Goal: Information Seeking & Learning: Learn about a topic

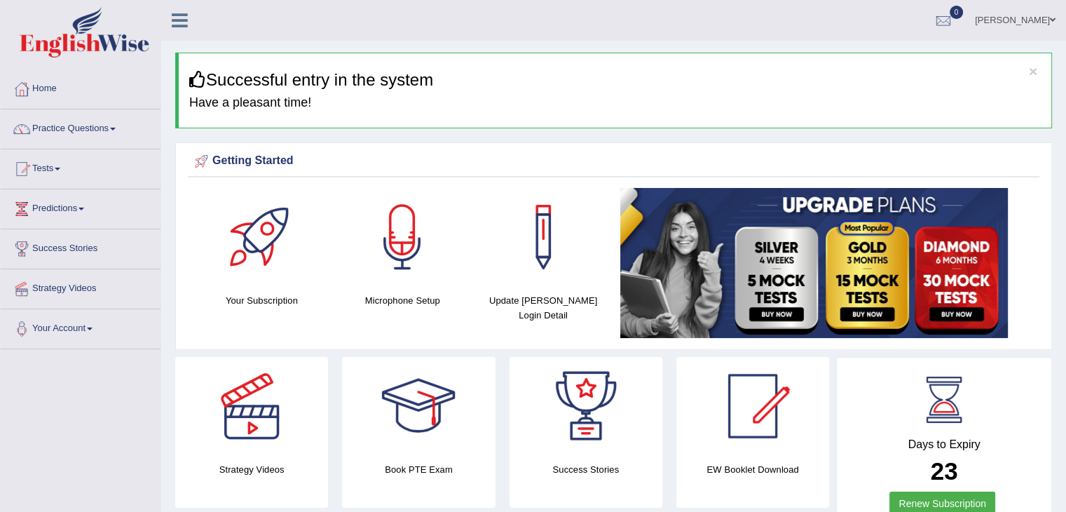
click at [55, 167] on link "Tests" at bounding box center [81, 166] width 160 height 35
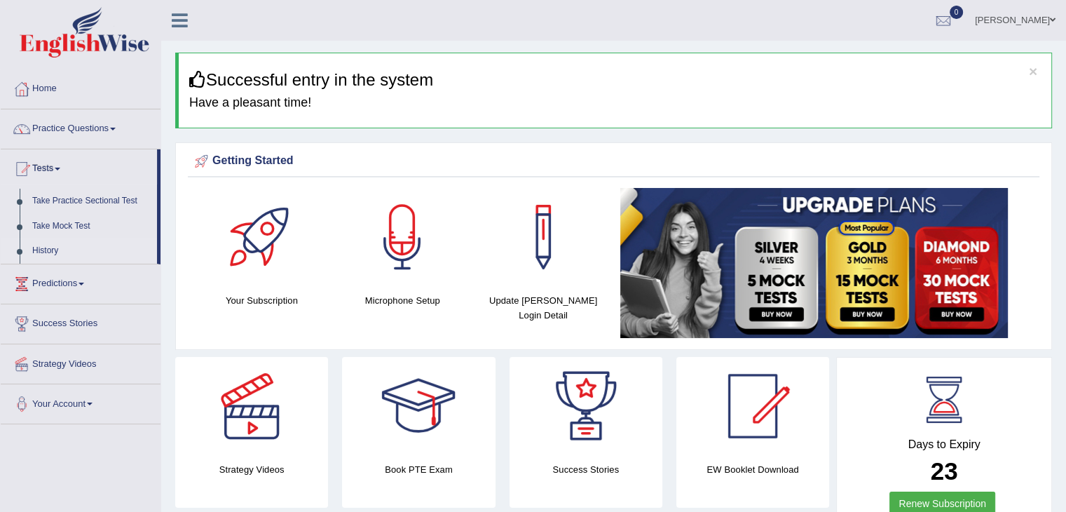
click at [39, 250] on link "History" at bounding box center [91, 250] width 131 height 25
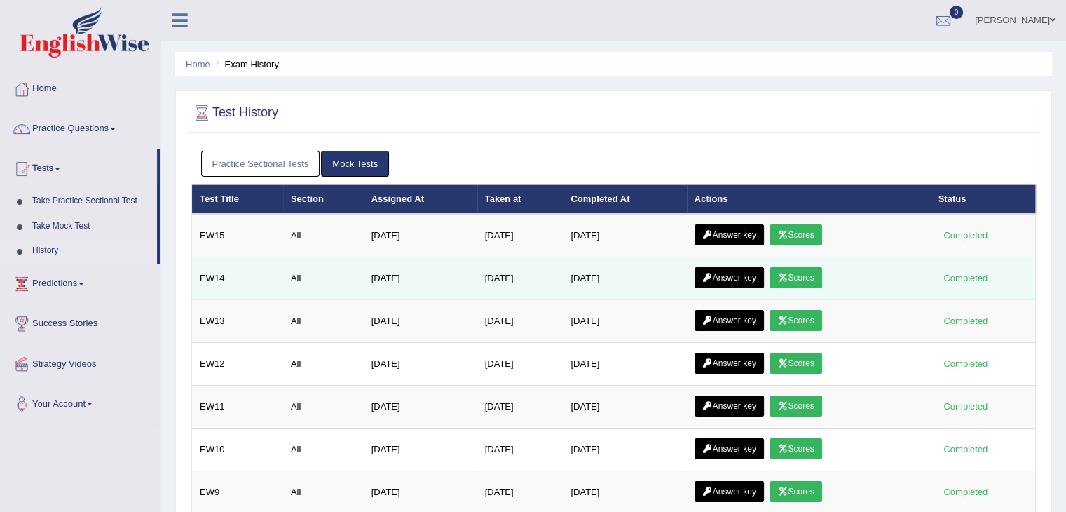
scroll to position [70, 0]
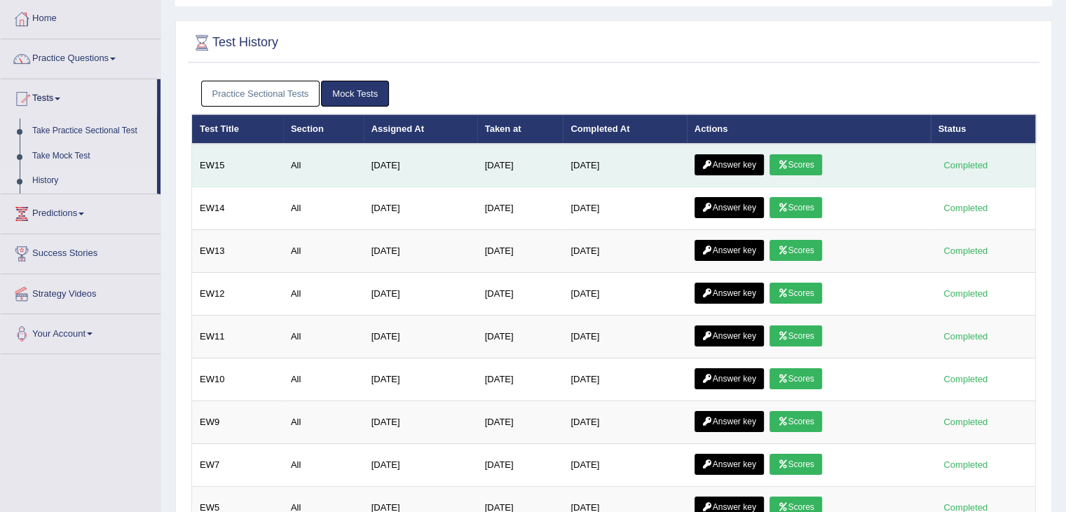
click at [798, 155] on link "Scores" at bounding box center [796, 164] width 52 height 21
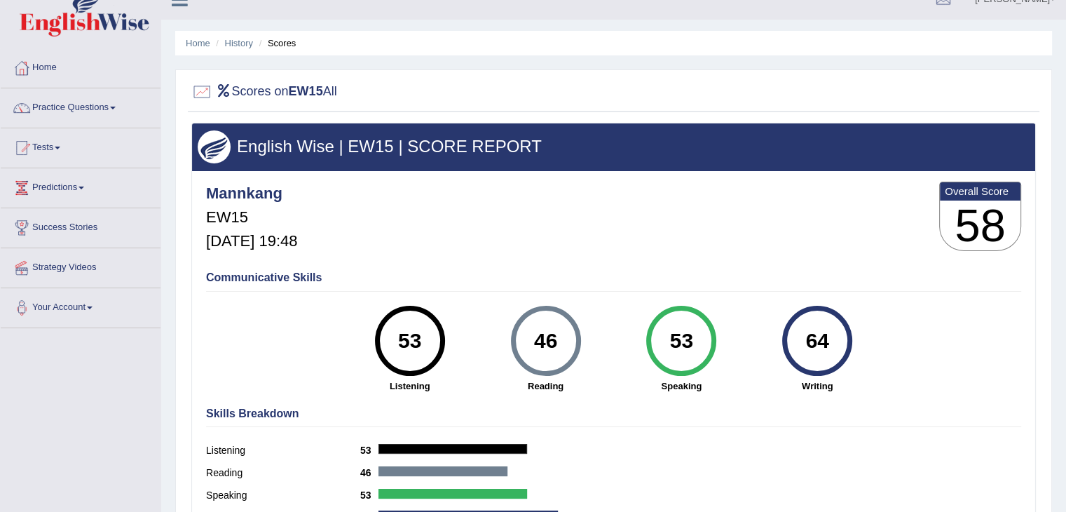
scroll to position [14, 0]
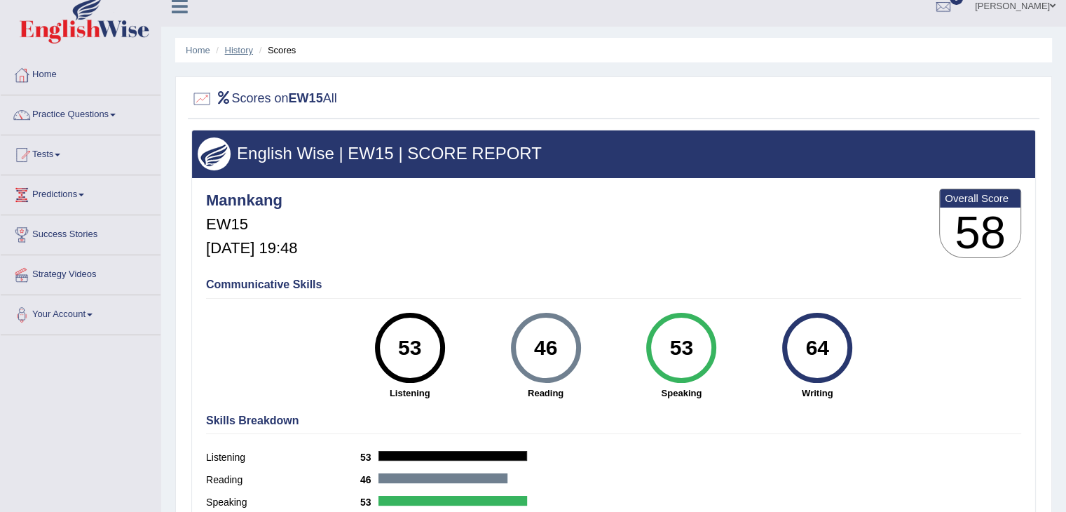
click at [247, 51] on link "History" at bounding box center [239, 50] width 28 height 11
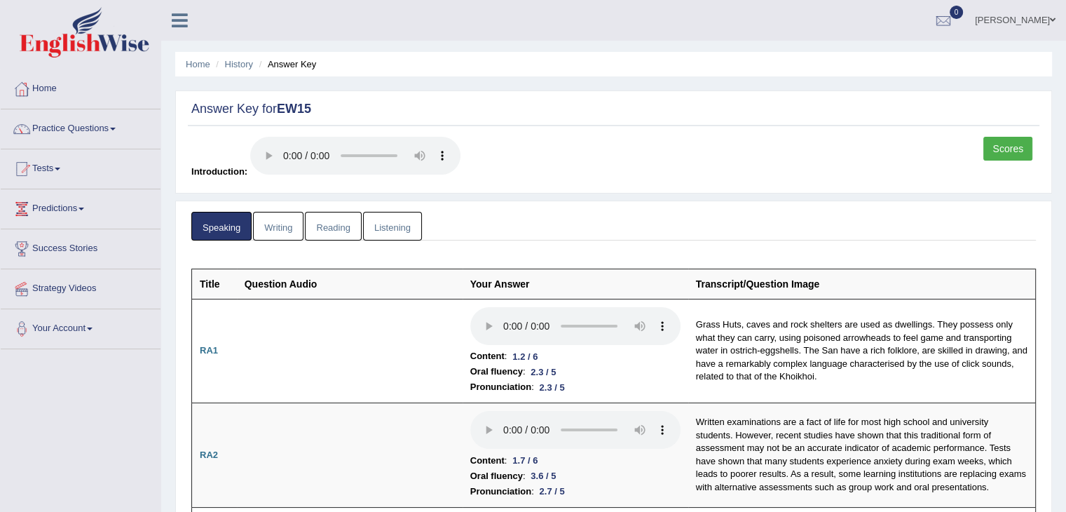
click at [284, 233] on link "Writing" at bounding box center [278, 226] width 50 height 29
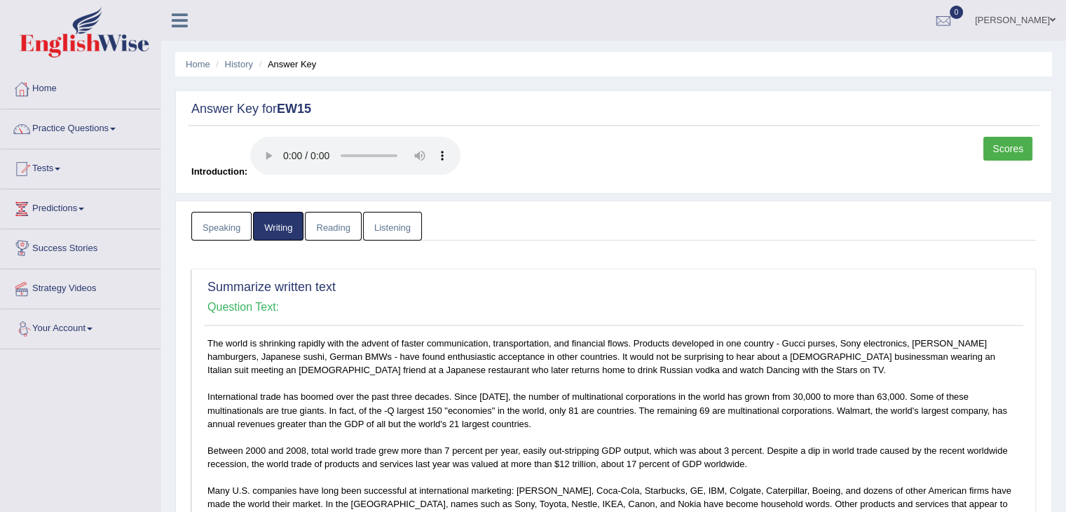
click at [348, 229] on link "Reading" at bounding box center [333, 226] width 56 height 29
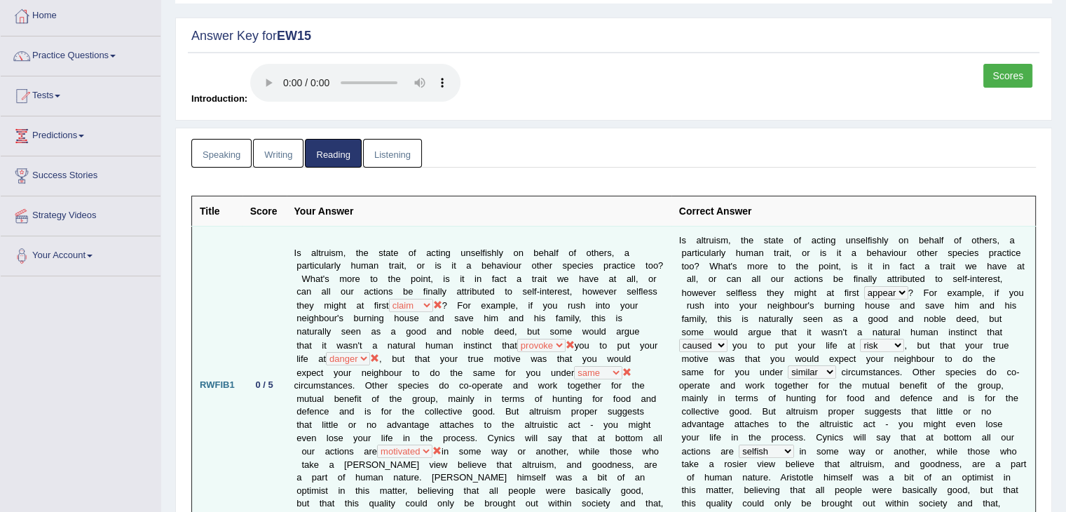
scroll to position [70, 0]
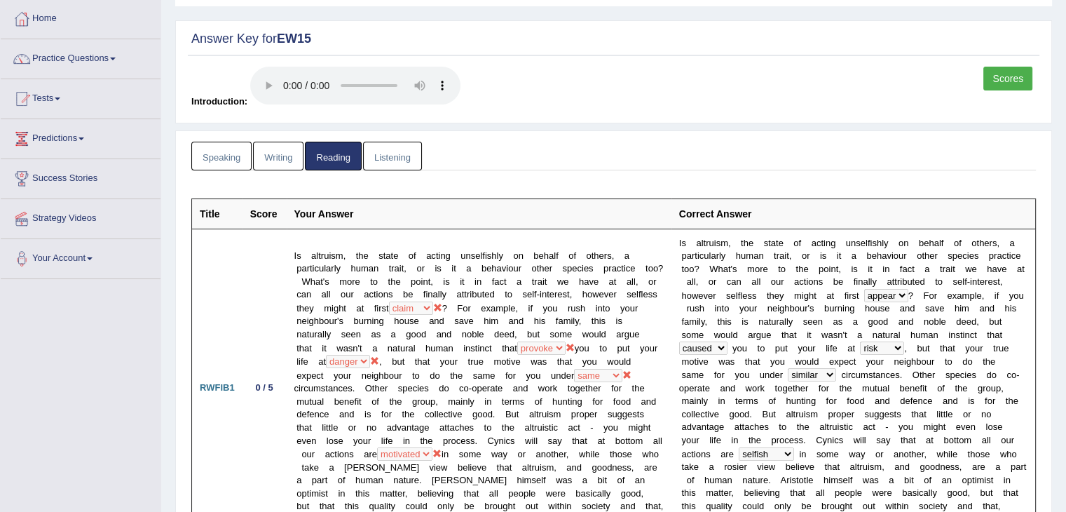
click at [389, 158] on link "Listening" at bounding box center [392, 156] width 59 height 29
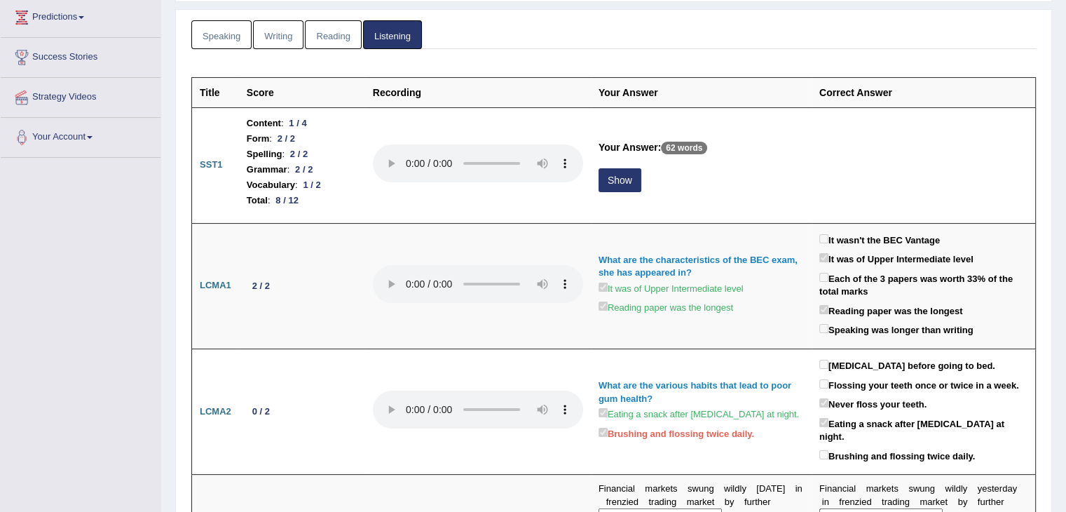
scroll to position [210, 0]
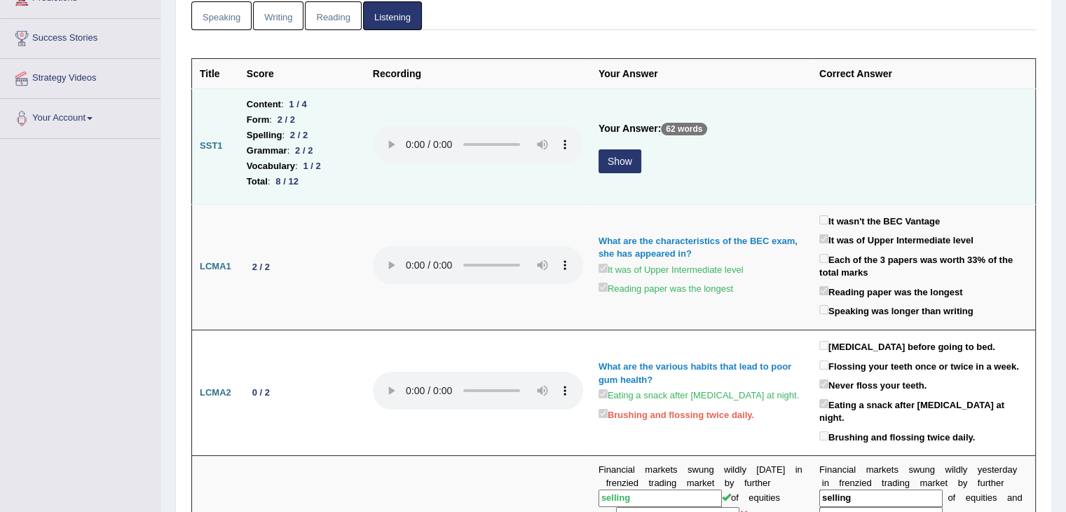
click at [626, 163] on button "Show" at bounding box center [620, 161] width 43 height 24
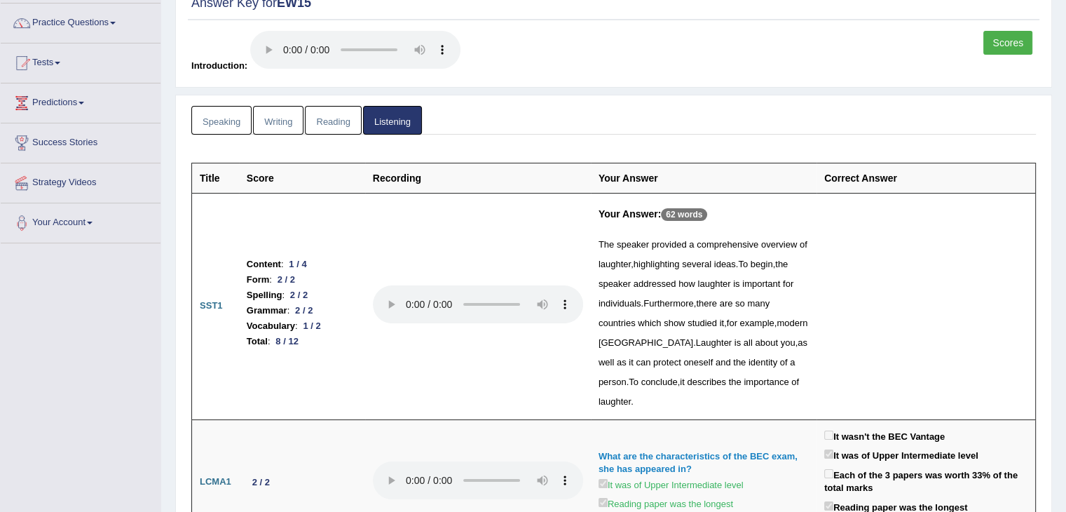
scroll to position [0, 0]
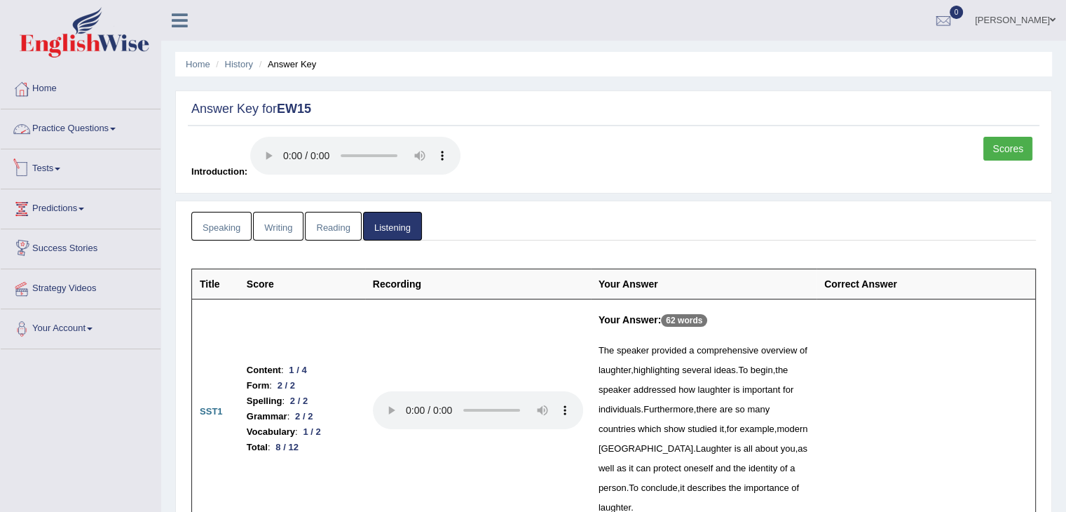
click at [60, 123] on link "Practice Questions" at bounding box center [81, 126] width 160 height 35
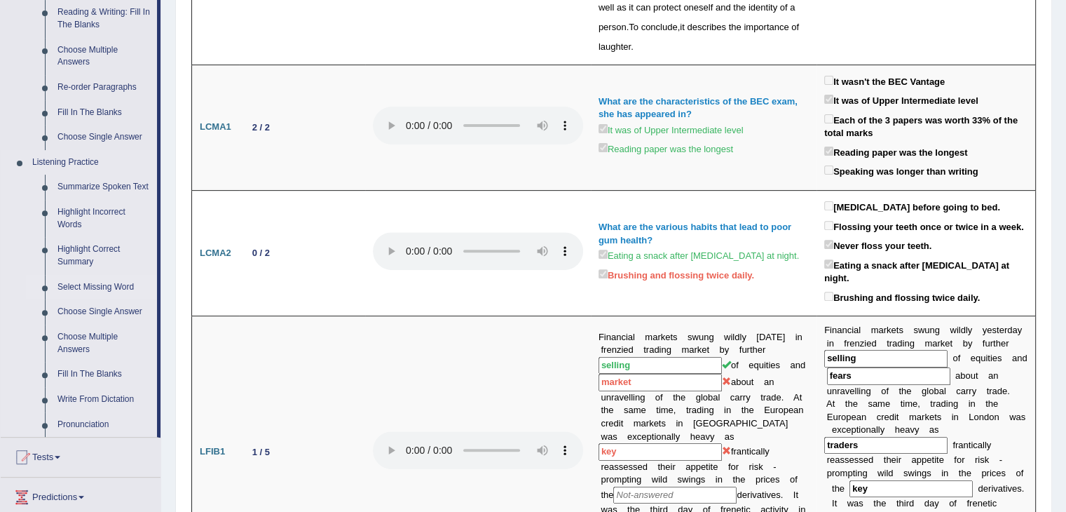
scroll to position [491, 0]
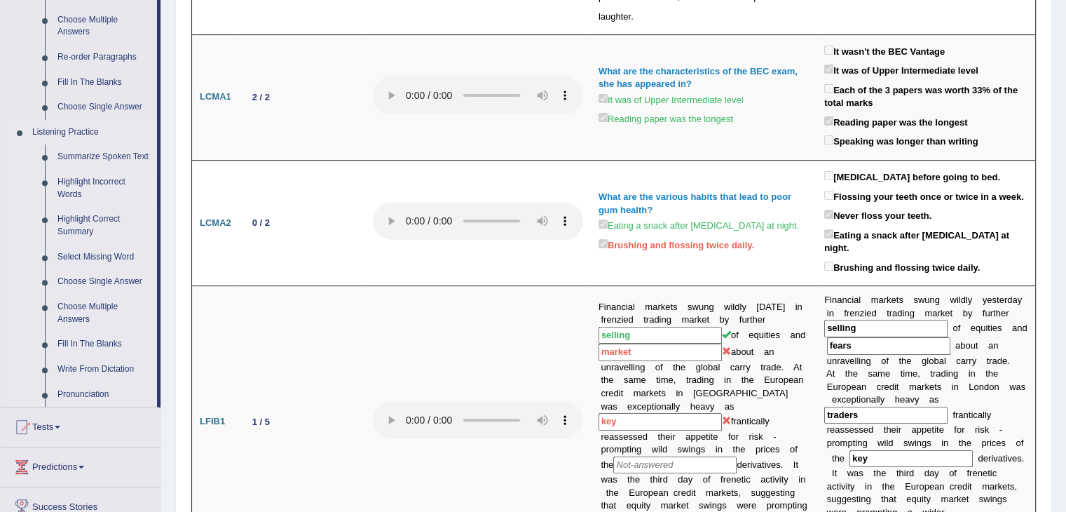
click at [97, 179] on link "Highlight Incorrect Words" at bounding box center [104, 188] width 106 height 37
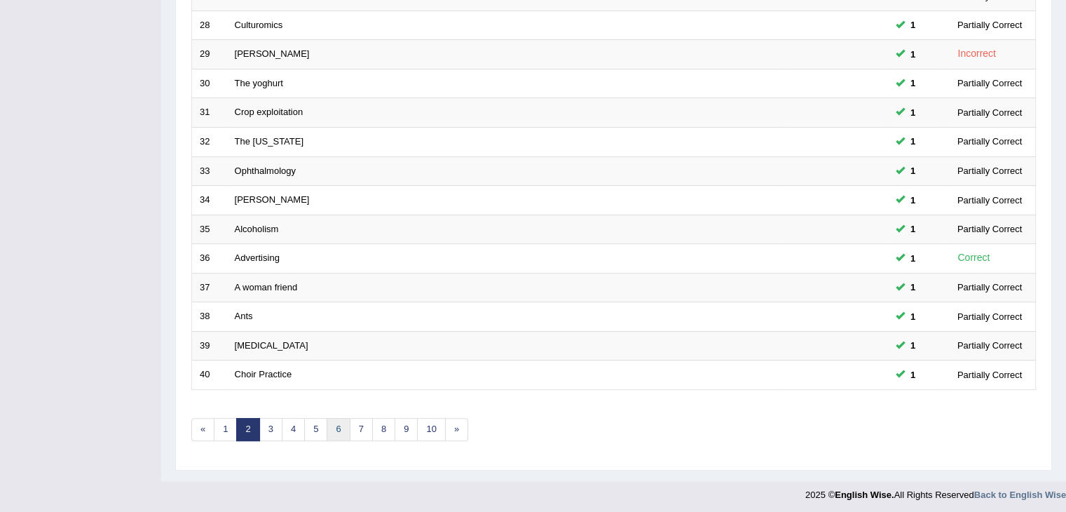
click at [332, 424] on link "6" at bounding box center [338, 429] width 23 height 23
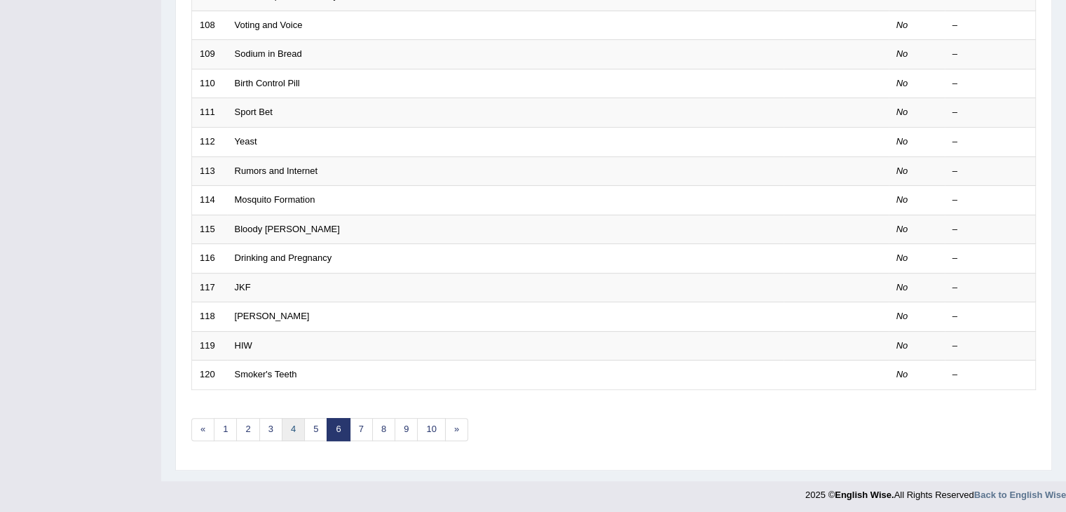
click at [297, 425] on link "4" at bounding box center [293, 429] width 23 height 23
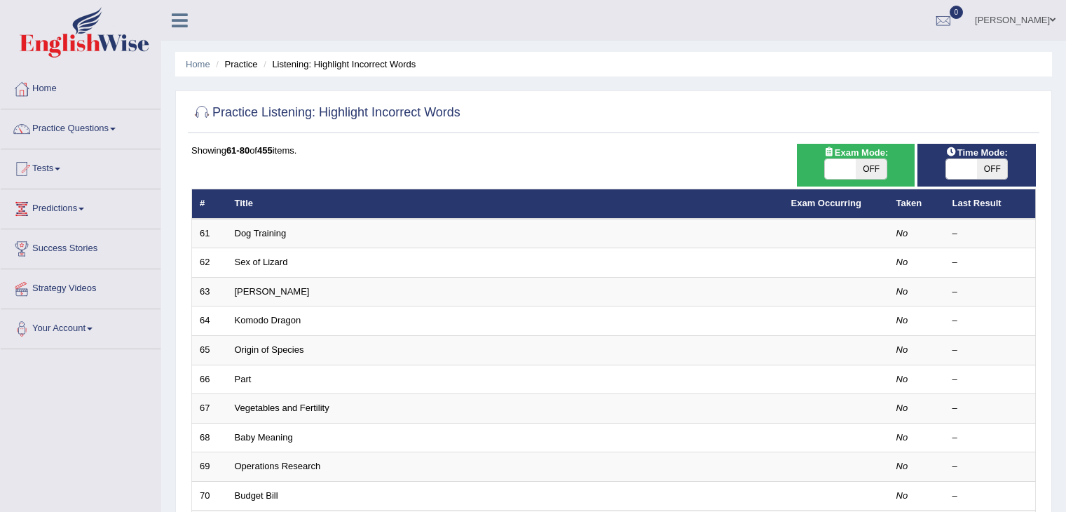
scroll to position [412, 0]
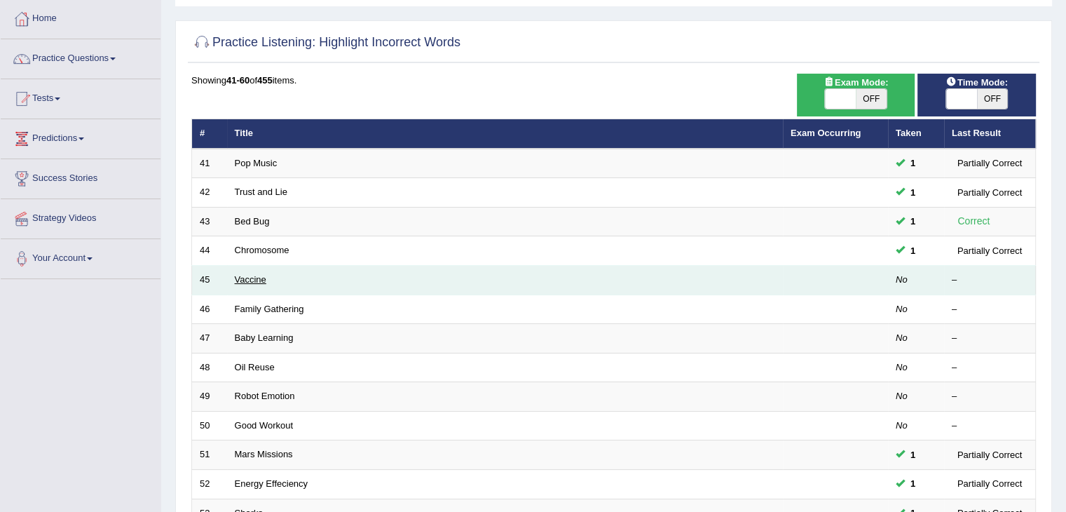
click at [247, 279] on link "Vaccine" at bounding box center [251, 279] width 32 height 11
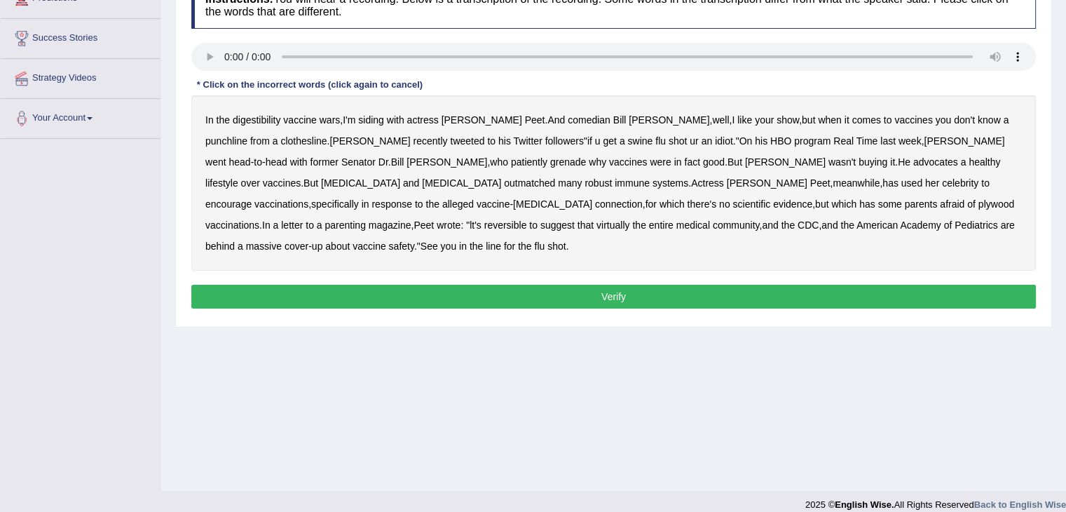
click at [261, 118] on b "digestibility" at bounding box center [257, 119] width 48 height 11
click at [550, 160] on b "grenade" at bounding box center [568, 161] width 36 height 11
click at [940, 201] on b "afraid" at bounding box center [952, 203] width 25 height 11
click at [527, 219] on b "reversible" at bounding box center [505, 224] width 43 height 11
click at [698, 285] on button "Verify" at bounding box center [613, 297] width 845 height 24
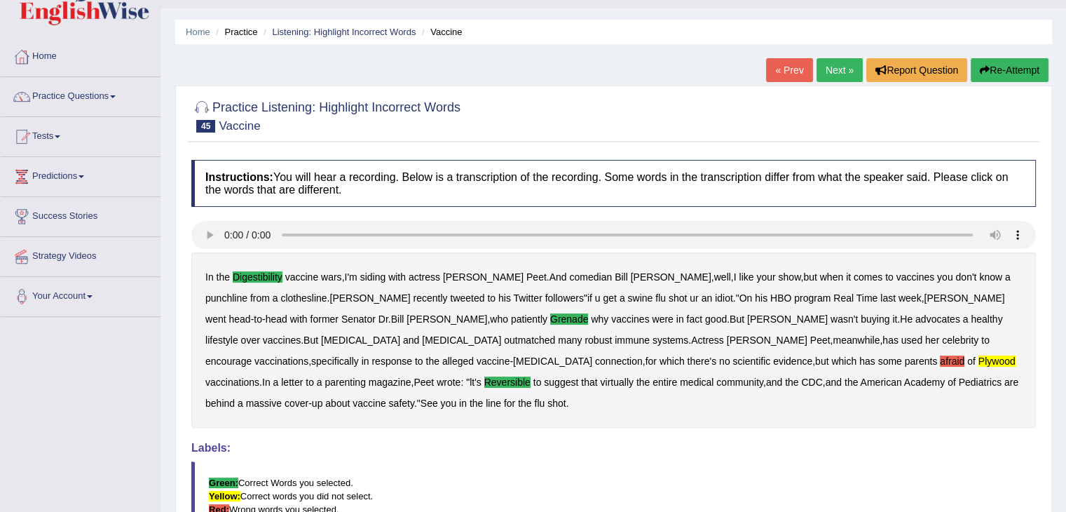
scroll to position [14, 0]
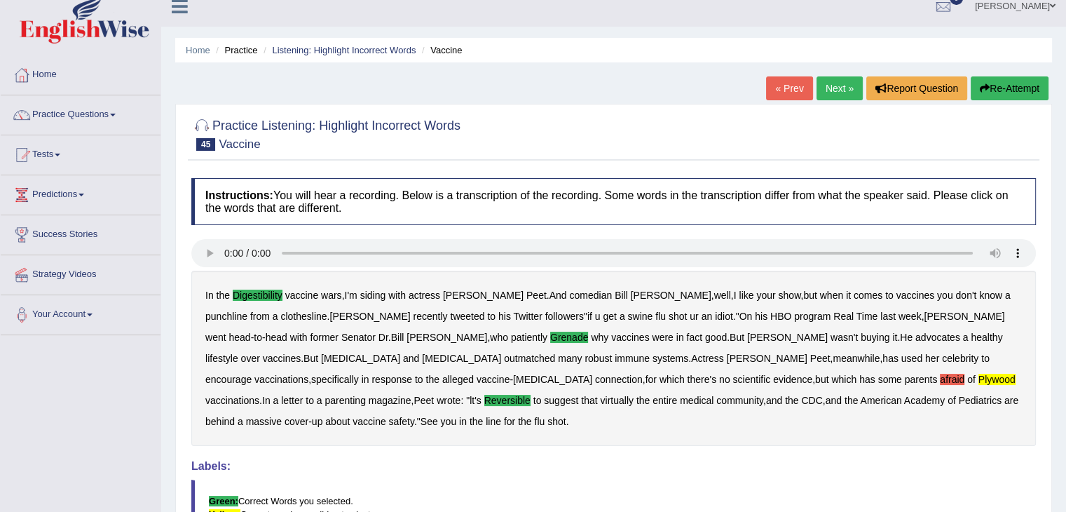
click at [841, 91] on link "Next »" at bounding box center [840, 88] width 46 height 24
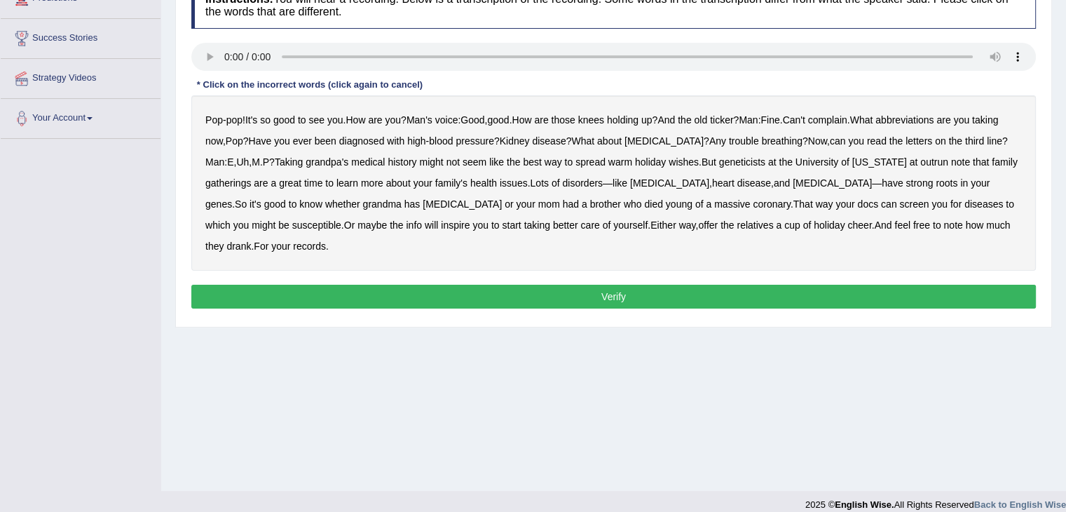
click at [934, 119] on b "abbreviations" at bounding box center [905, 119] width 58 height 11
click at [936, 160] on b "outrun" at bounding box center [934, 161] width 28 height 11
click at [324, 301] on button "Verify" at bounding box center [613, 297] width 845 height 24
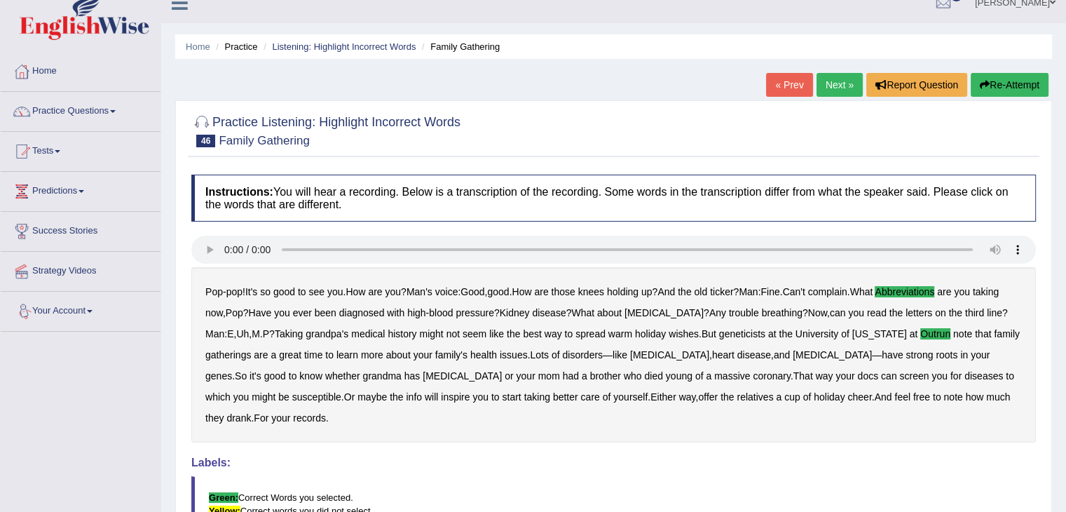
scroll to position [14, 0]
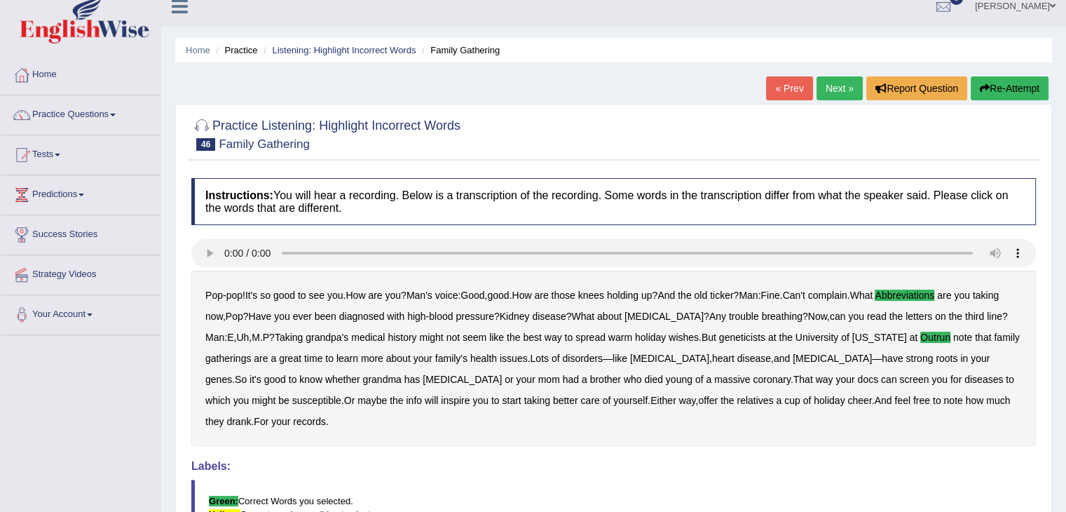
click at [836, 87] on link "Next »" at bounding box center [840, 88] width 46 height 24
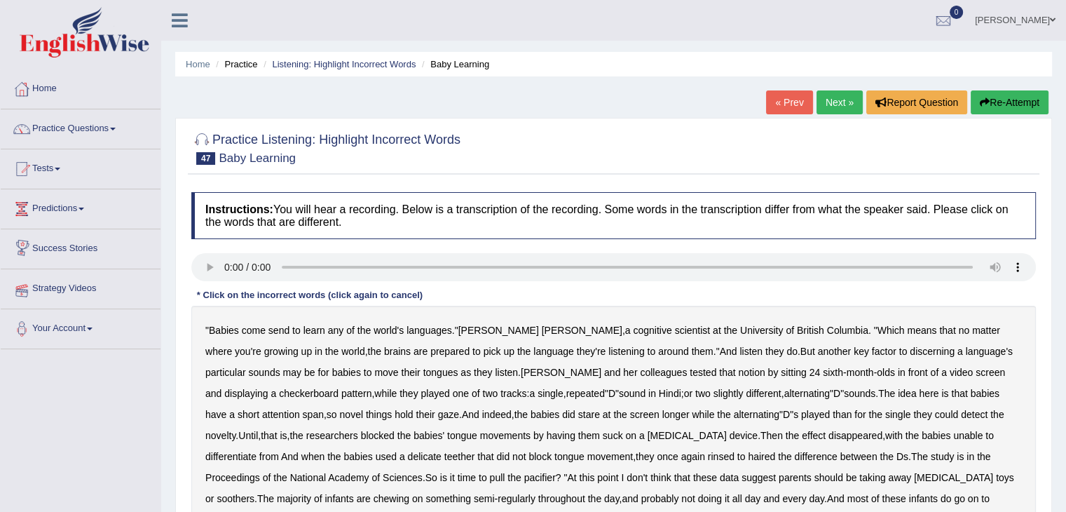
scroll to position [140, 0]
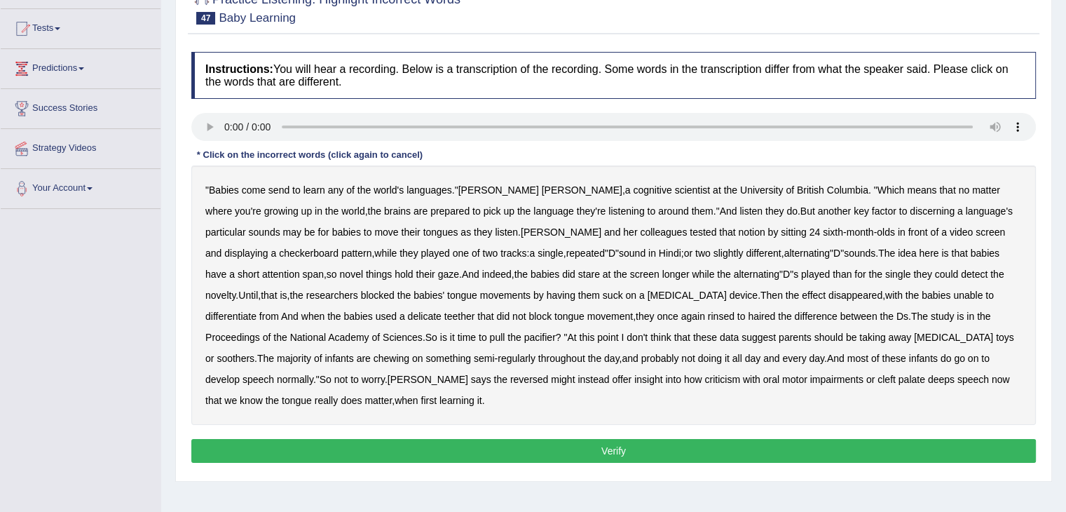
click at [910, 214] on b "discerning" at bounding box center [932, 210] width 45 height 11
click at [257, 311] on b "differentiate" at bounding box center [230, 316] width 51 height 11
click at [408, 318] on b "delicate" at bounding box center [425, 316] width 34 height 11
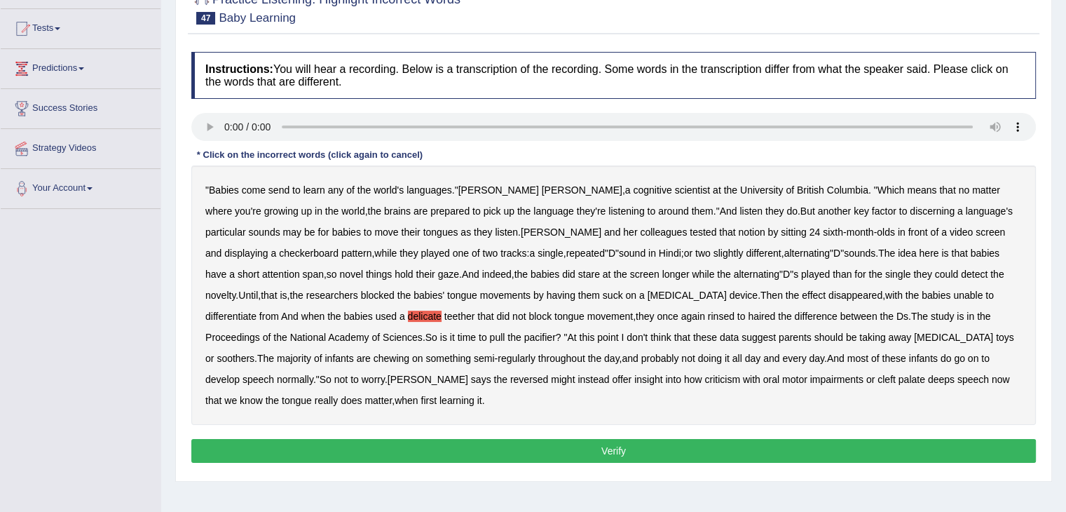
click at [708, 313] on b "rinsed" at bounding box center [721, 316] width 27 height 11
click at [510, 374] on b "reversed" at bounding box center [529, 379] width 38 height 11
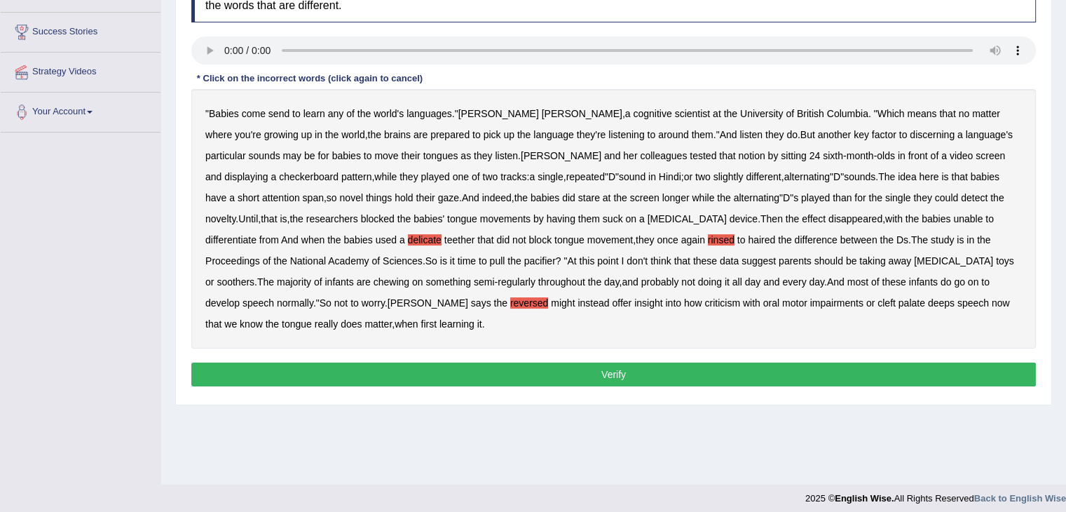
scroll to position [224, 0]
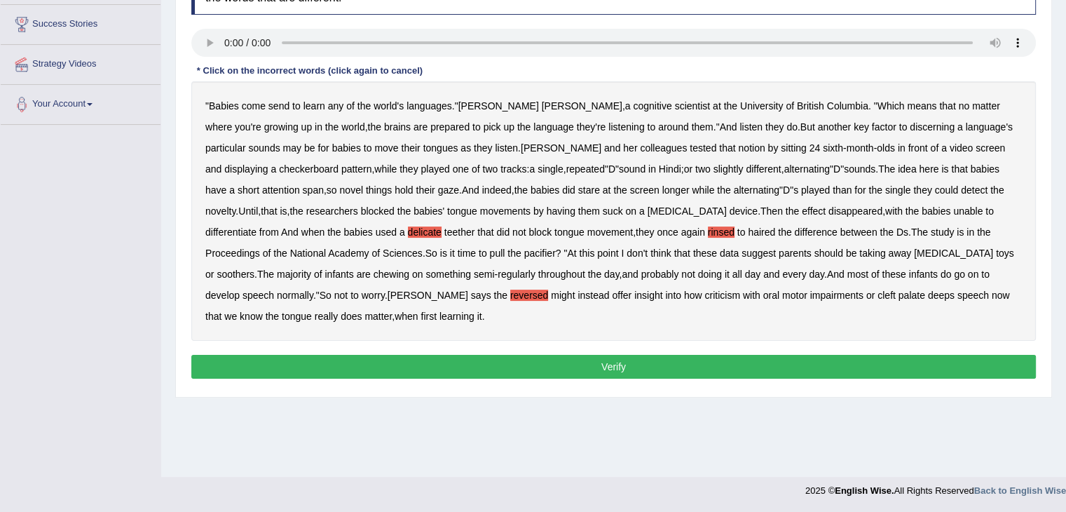
click at [624, 360] on button "Verify" at bounding box center [613, 367] width 845 height 24
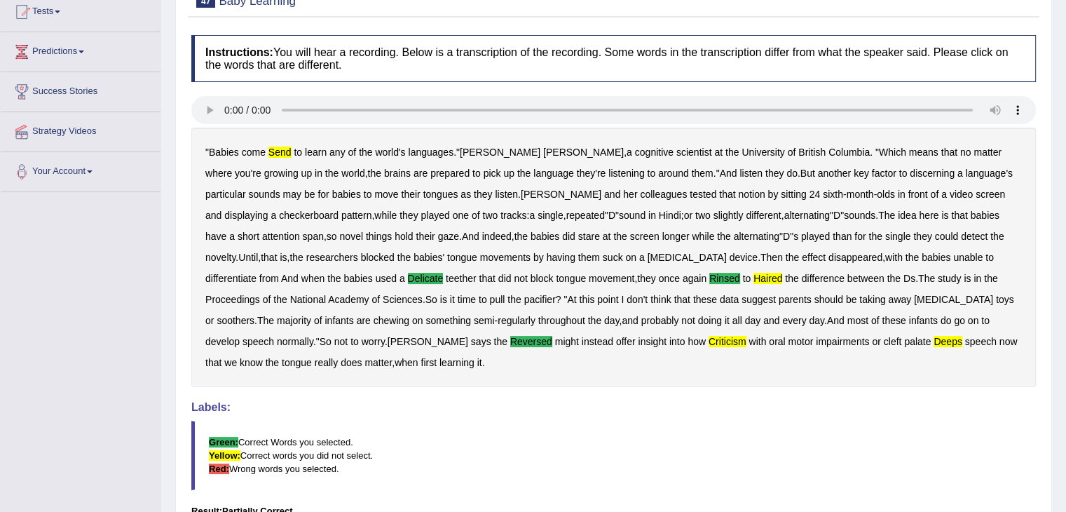
scroll to position [84, 0]
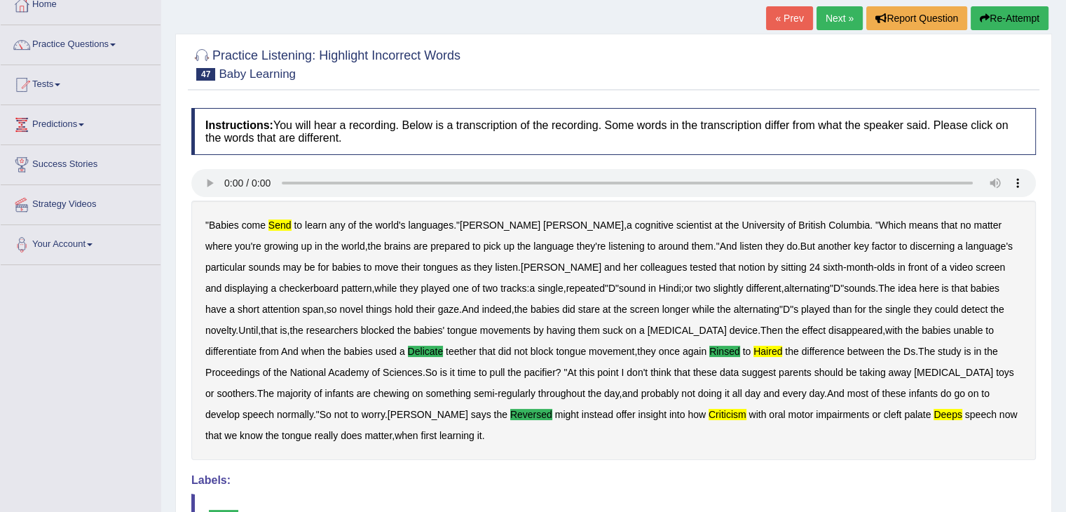
click at [825, 14] on link "Next »" at bounding box center [840, 18] width 46 height 24
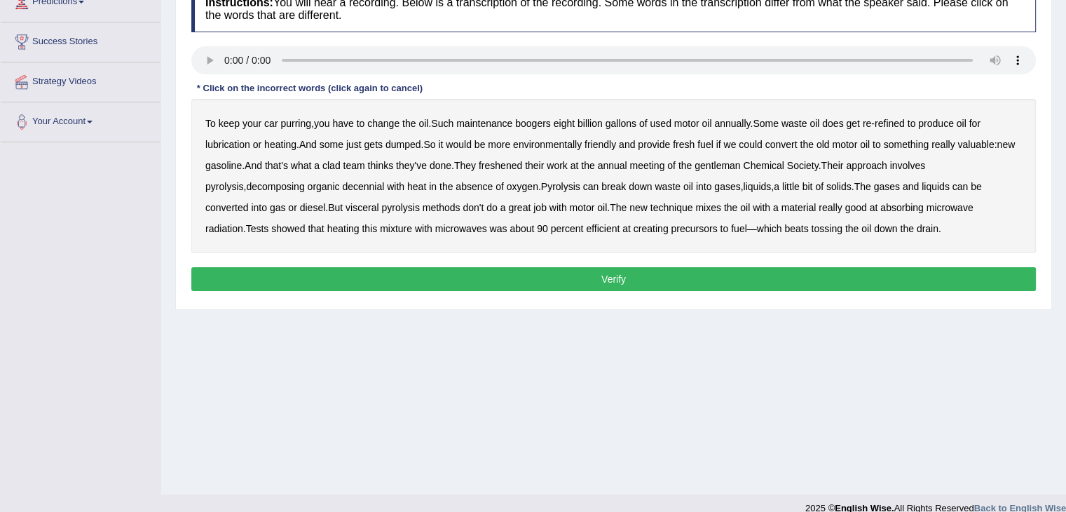
scroll to position [210, 0]
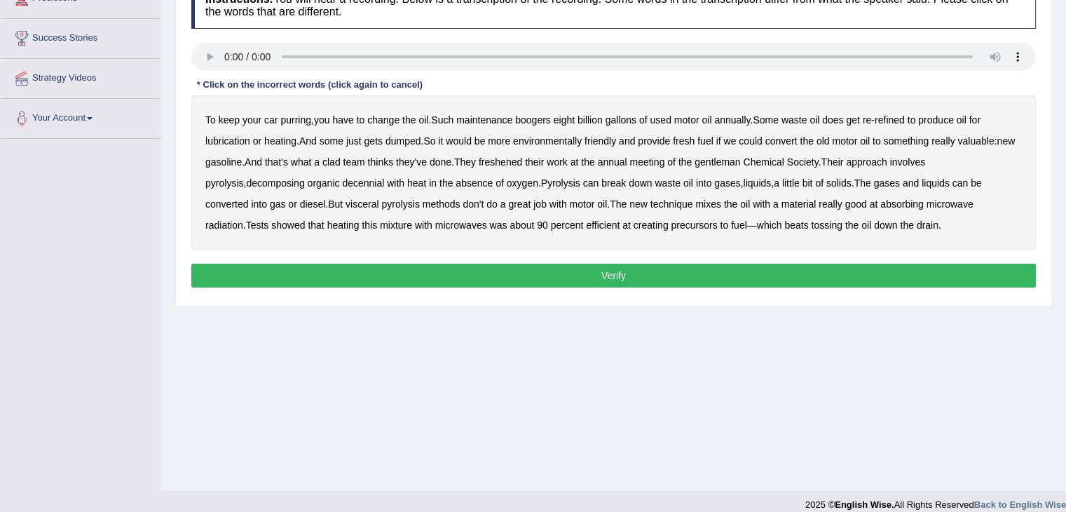
click at [547, 121] on b "boogers" at bounding box center [533, 119] width 36 height 11
click at [341, 163] on b "clad" at bounding box center [331, 161] width 18 height 11
click at [740, 164] on b "gentleman" at bounding box center [718, 161] width 46 height 11
click at [346, 200] on b "visceral" at bounding box center [362, 203] width 33 height 11
click at [618, 275] on button "Verify" at bounding box center [613, 276] width 845 height 24
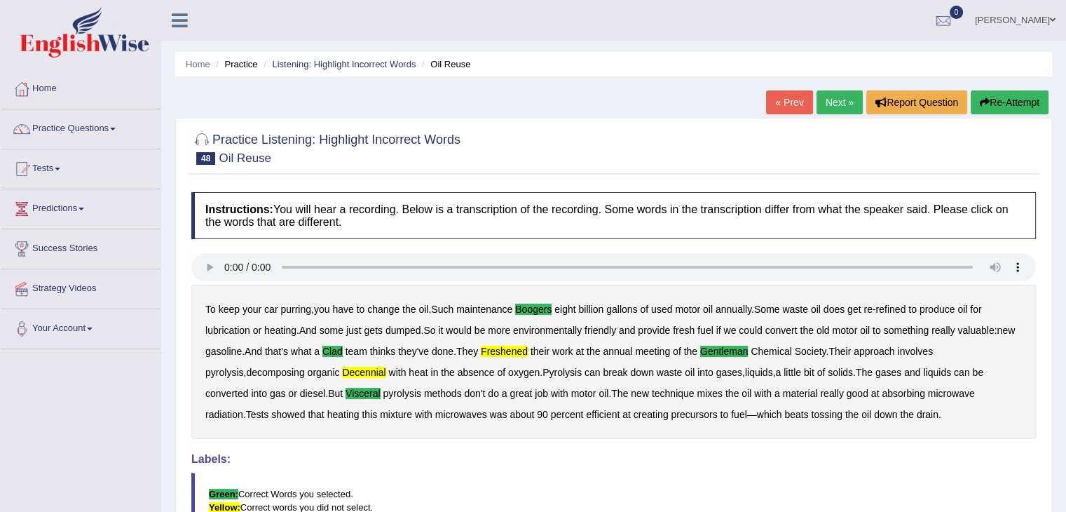
scroll to position [0, 0]
click at [47, 126] on link "Practice Questions" at bounding box center [81, 126] width 160 height 35
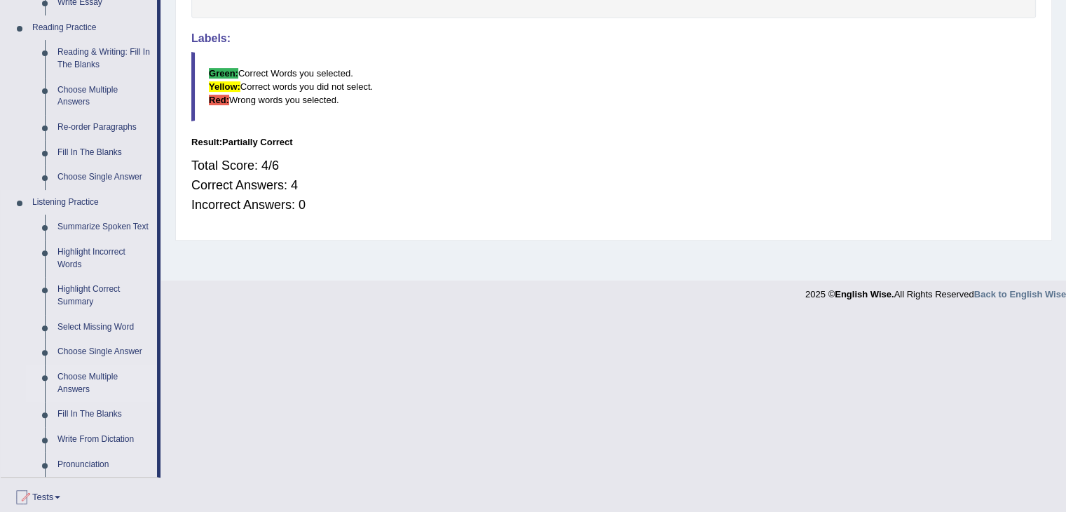
scroll to position [491, 0]
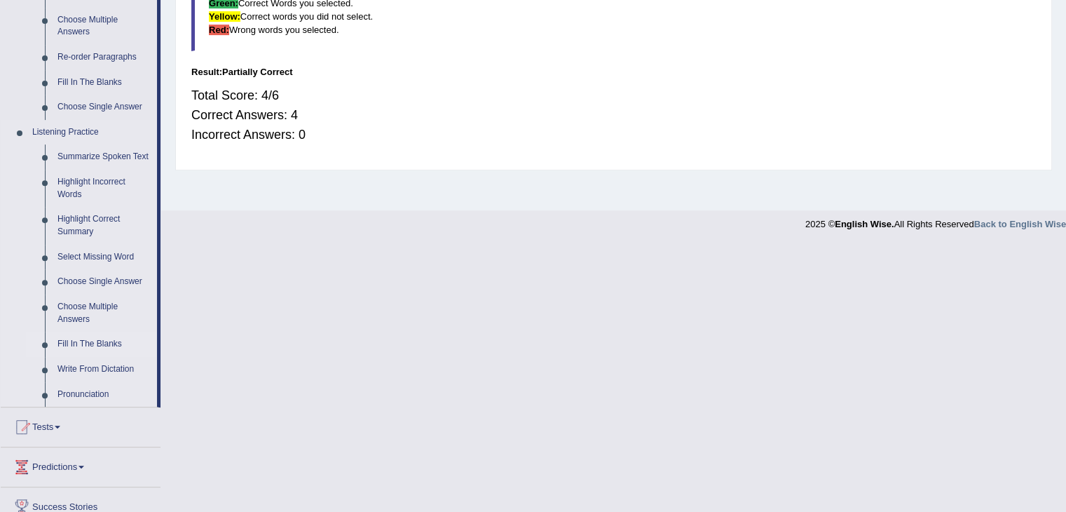
click at [69, 340] on link "Fill In The Blanks" at bounding box center [104, 344] width 106 height 25
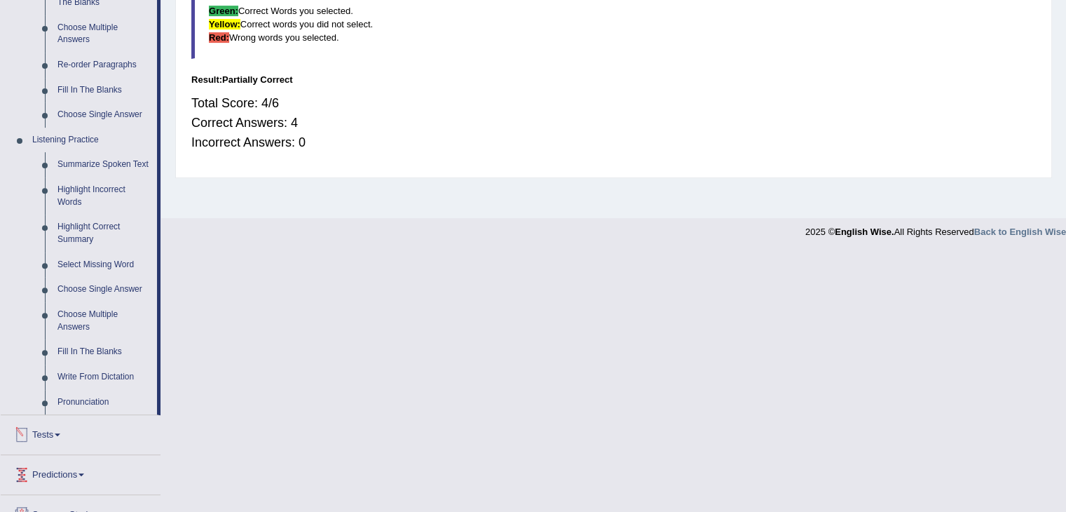
scroll to position [586, 0]
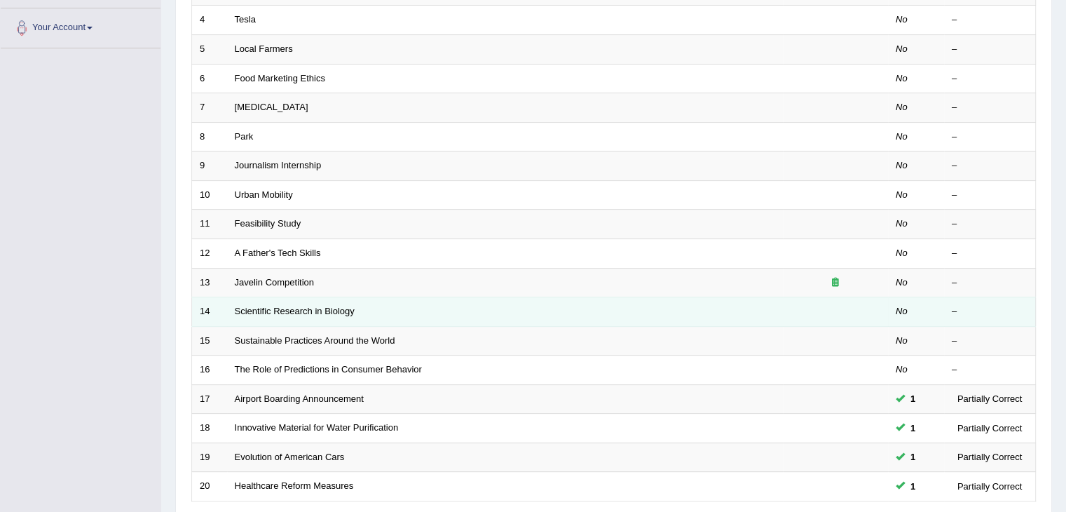
scroll to position [132, 0]
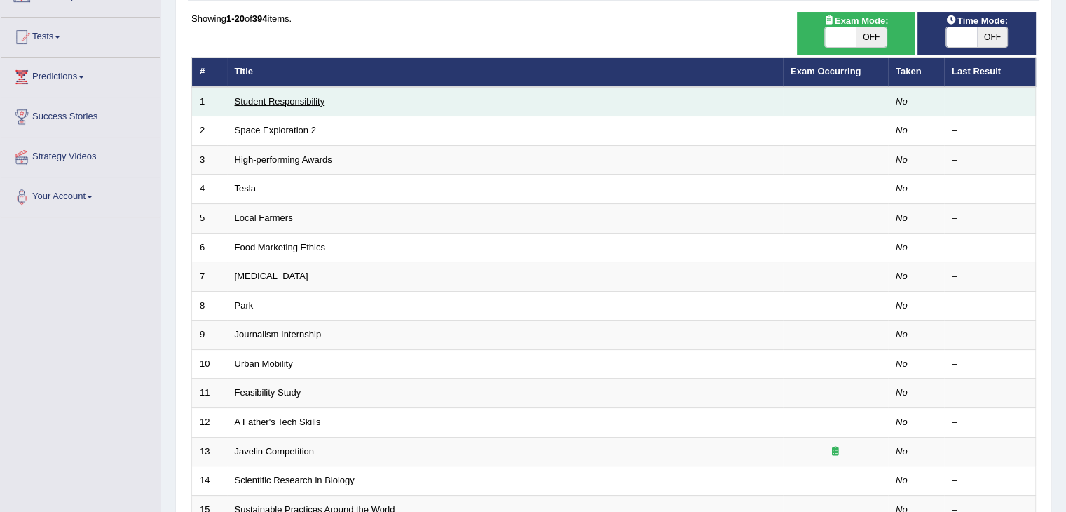
click at [275, 96] on link "Student Responsibility" at bounding box center [280, 101] width 90 height 11
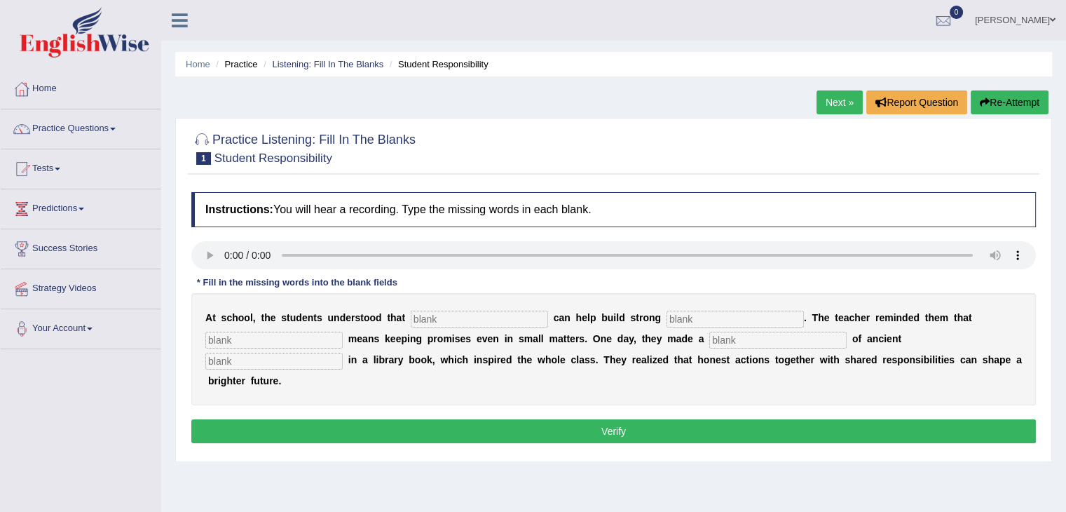
click at [282, 360] on input "text" at bounding box center [273, 361] width 137 height 17
type input "world"
click at [421, 315] on input "text" at bounding box center [479, 319] width 137 height 17
type input "responsibility"
click at [715, 316] on input "text" at bounding box center [735, 319] width 137 height 17
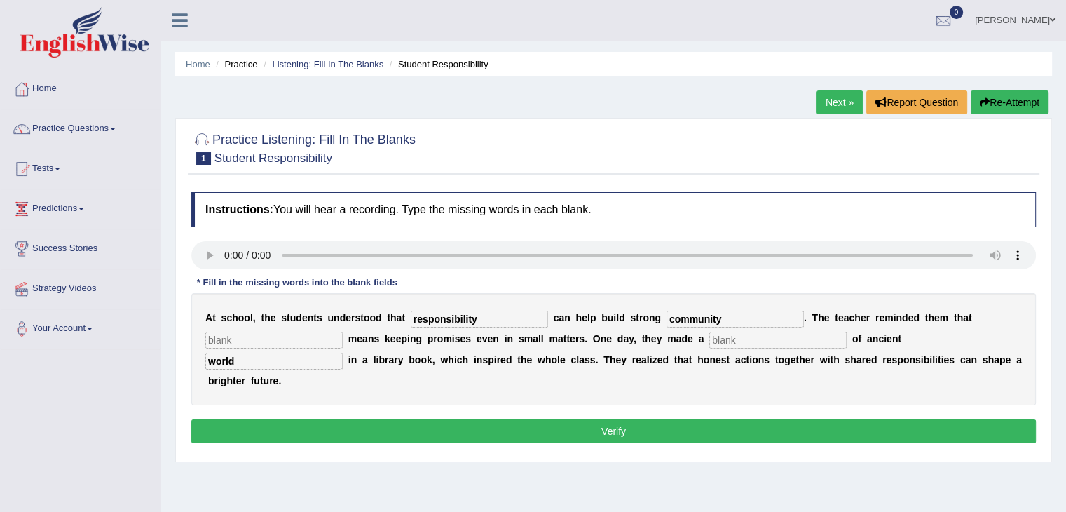
type input "community"
click at [735, 337] on input "text" at bounding box center [777, 340] width 137 height 17
click at [221, 343] on input "text" at bounding box center [273, 340] width 137 height 17
click at [234, 338] on input "intagrity" at bounding box center [273, 340] width 137 height 17
type input "intagraity"
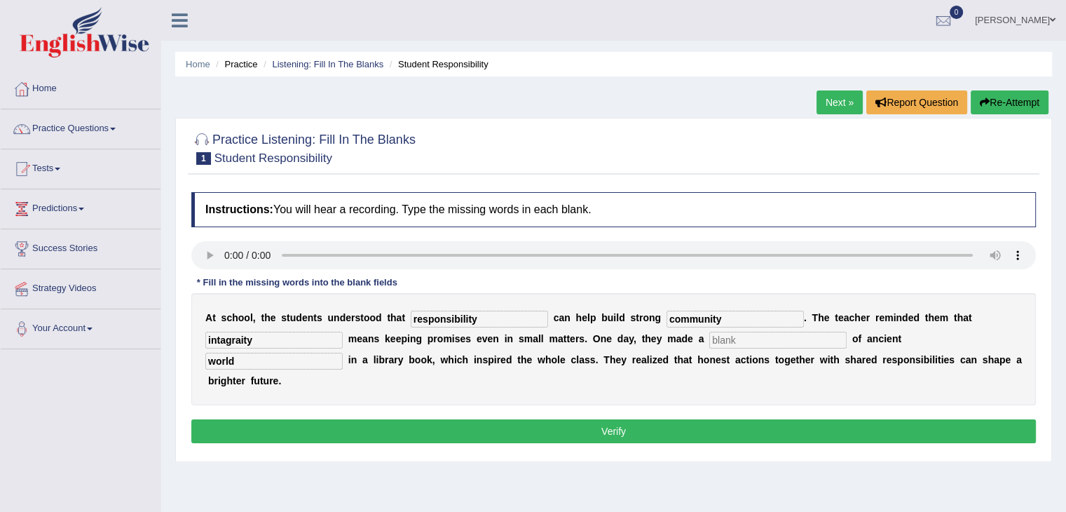
click at [669, 437] on button "Verify" at bounding box center [613, 431] width 845 height 24
click at [749, 337] on input "text" at bounding box center [777, 340] width 137 height 17
type input "i"
type input "work"
click at [712, 435] on button "Verify" at bounding box center [613, 431] width 845 height 24
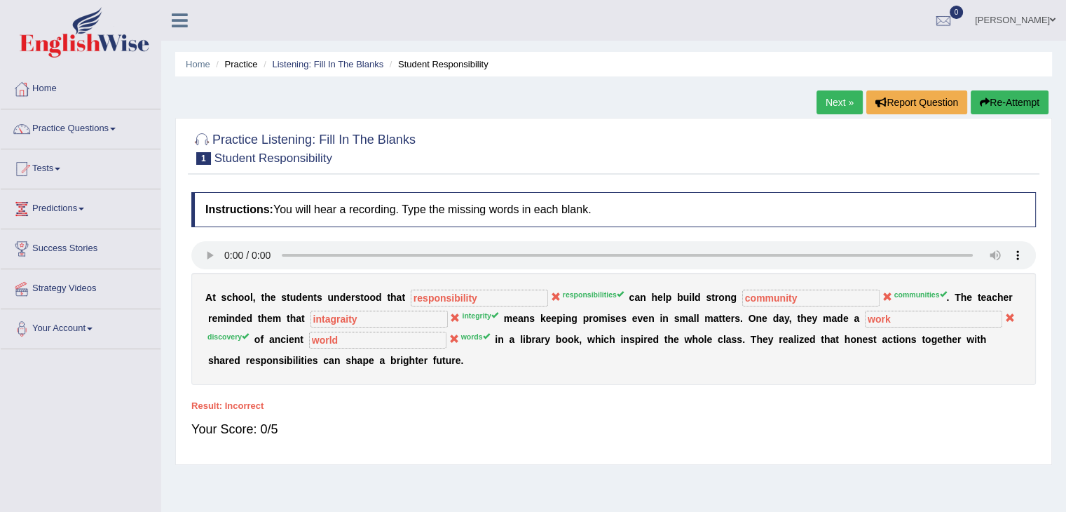
click at [833, 104] on link "Next »" at bounding box center [840, 102] width 46 height 24
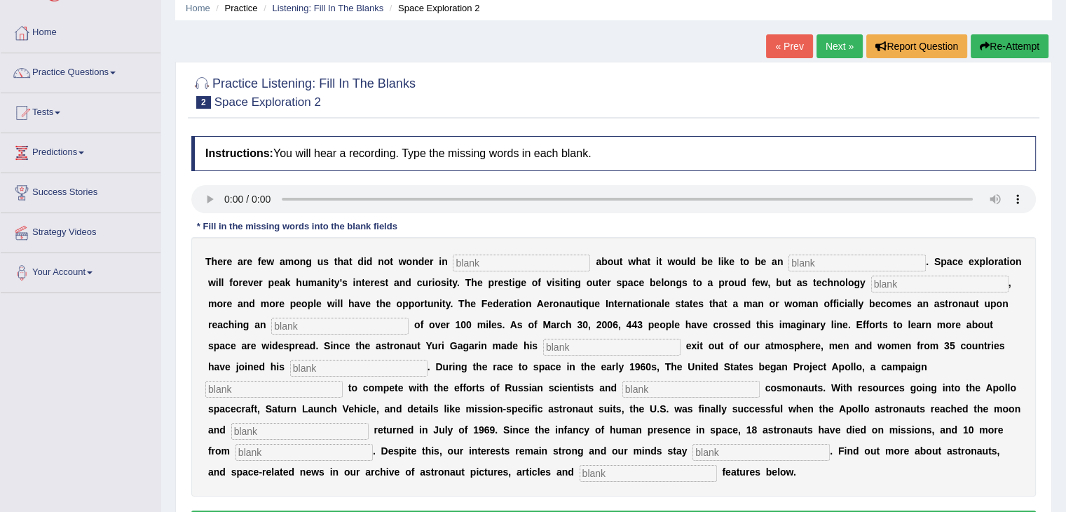
click at [512, 263] on input "text" at bounding box center [521, 262] width 137 height 17
type input "s"
type input "a"
type input "all"
click at [805, 258] on input "text" at bounding box center [857, 262] width 137 height 17
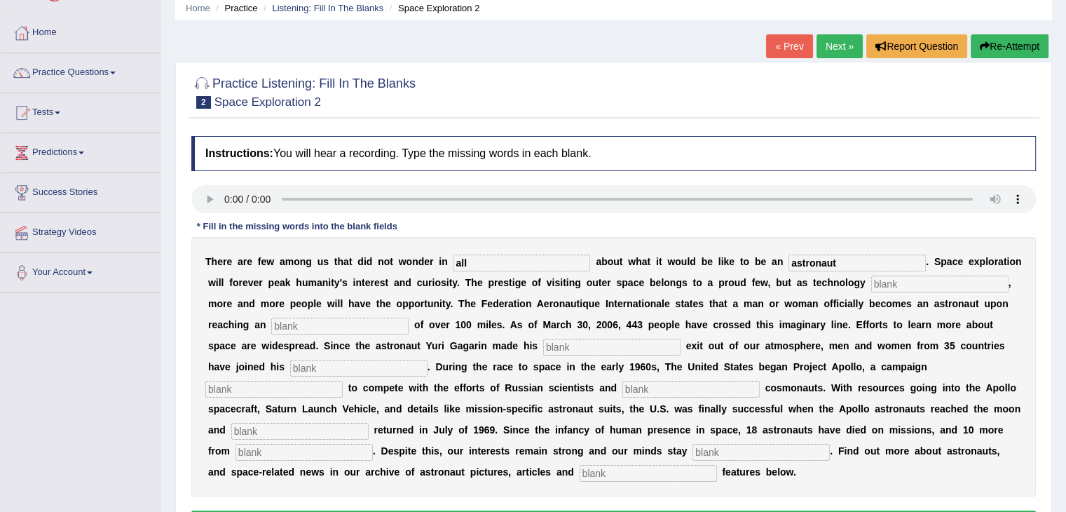
type input "astronaut"
click at [892, 280] on input "text" at bounding box center [939, 283] width 137 height 17
type input "develop"
click at [385, 330] on input "text" at bounding box center [339, 326] width 137 height 17
type input "pine"
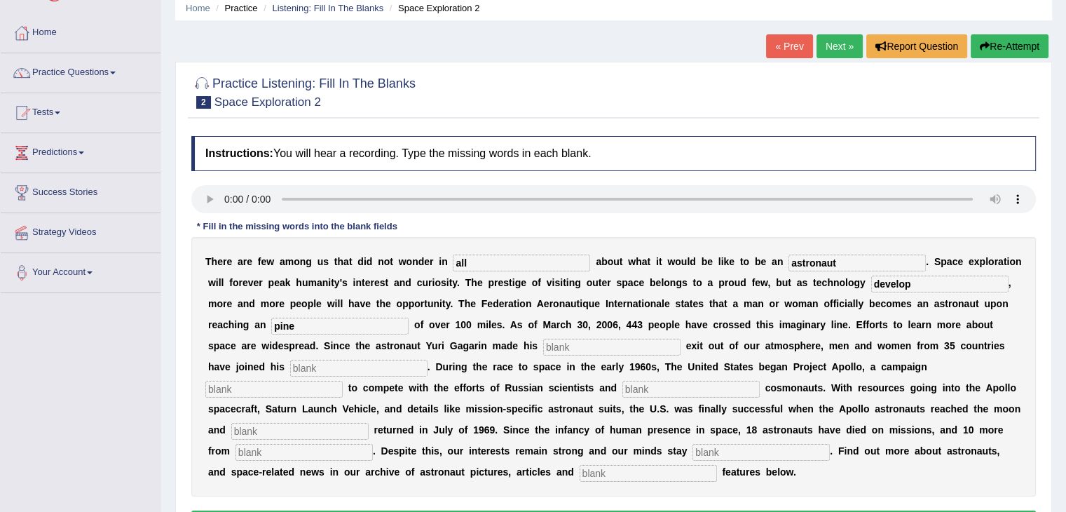
click at [597, 343] on input "text" at bounding box center [611, 347] width 137 height 17
type input "nestroity"
click at [406, 362] on input "text" at bounding box center [358, 368] width 137 height 17
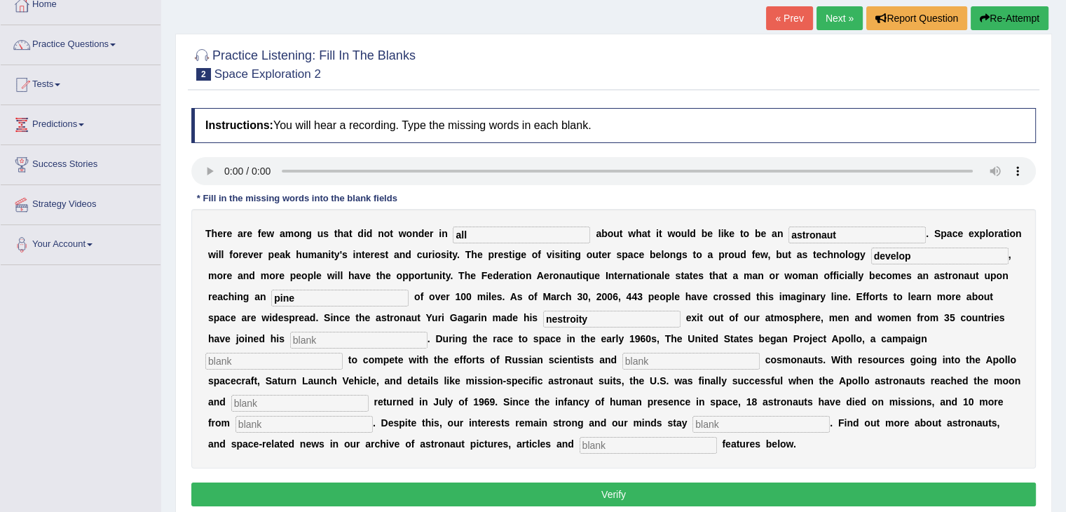
scroll to position [112, 0]
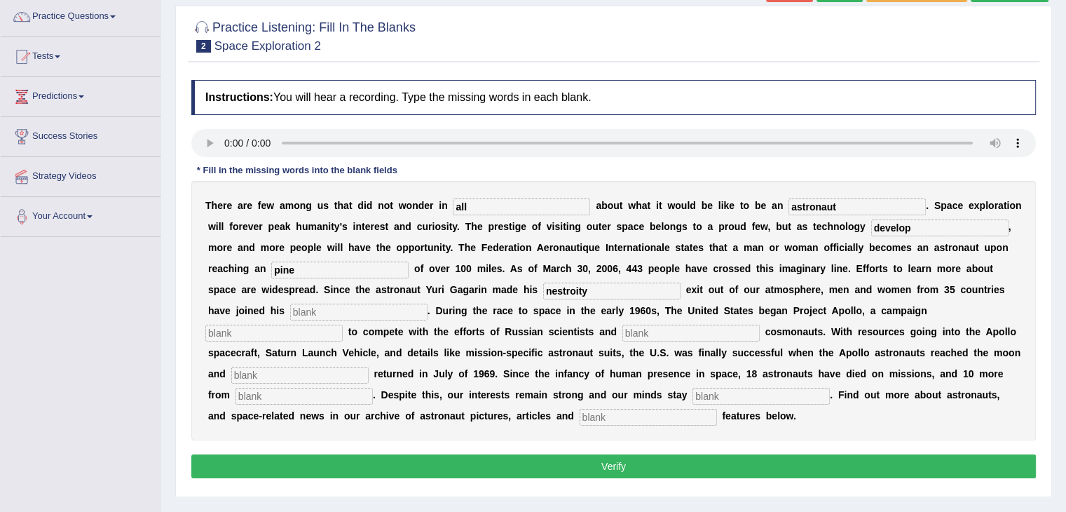
click at [651, 414] on input "text" at bounding box center [648, 417] width 137 height 17
type input "interactive"
click at [750, 399] on input "text" at bounding box center [761, 396] width 137 height 17
type input "determined"
click at [327, 394] on input "text" at bounding box center [304, 396] width 137 height 17
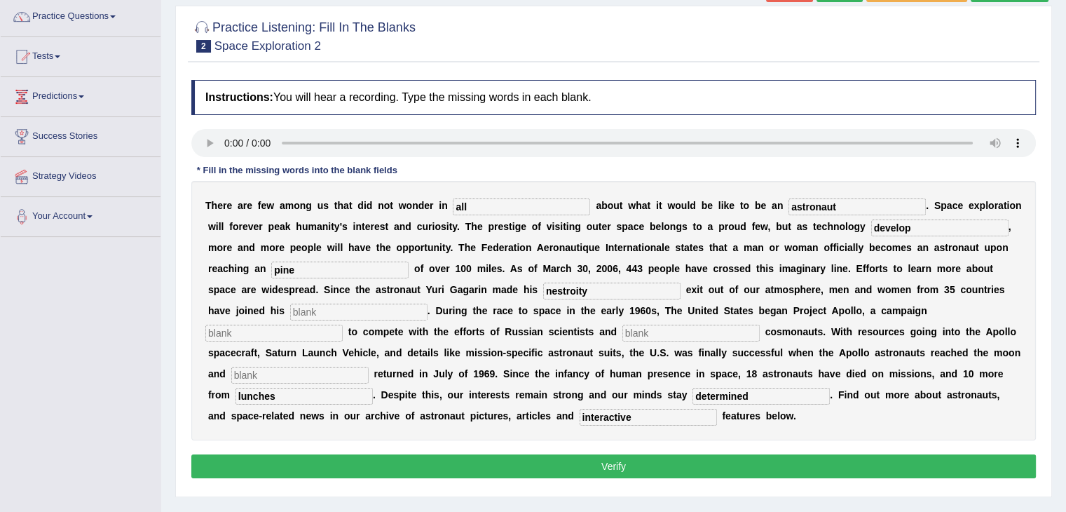
type input "lunches"
click at [324, 379] on input "text" at bounding box center [299, 375] width 137 height 17
type input "safely"
click at [658, 334] on input "text" at bounding box center [690, 333] width 137 height 17
type input "future"
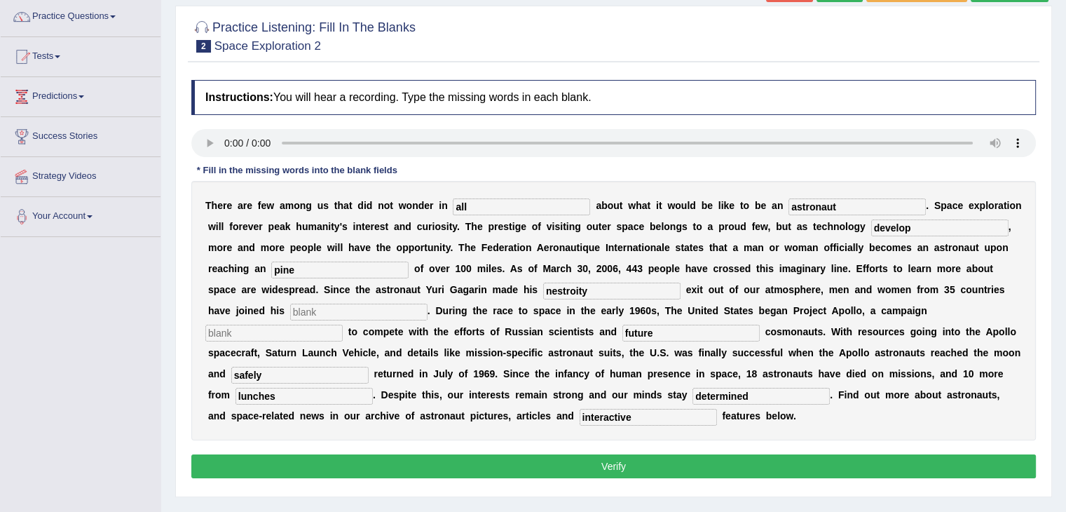
click at [317, 326] on input "text" at bounding box center [273, 333] width 137 height 17
type input "k"
click at [331, 314] on input "text" at bounding box center [358, 312] width 137 height 17
type input "g"
click at [733, 468] on button "Verify" at bounding box center [613, 466] width 845 height 24
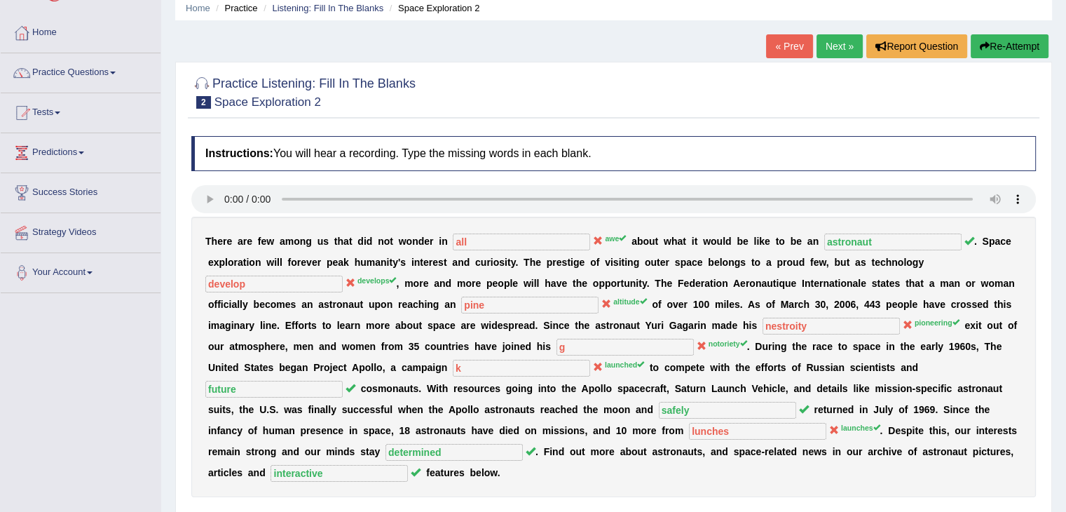
scroll to position [28, 0]
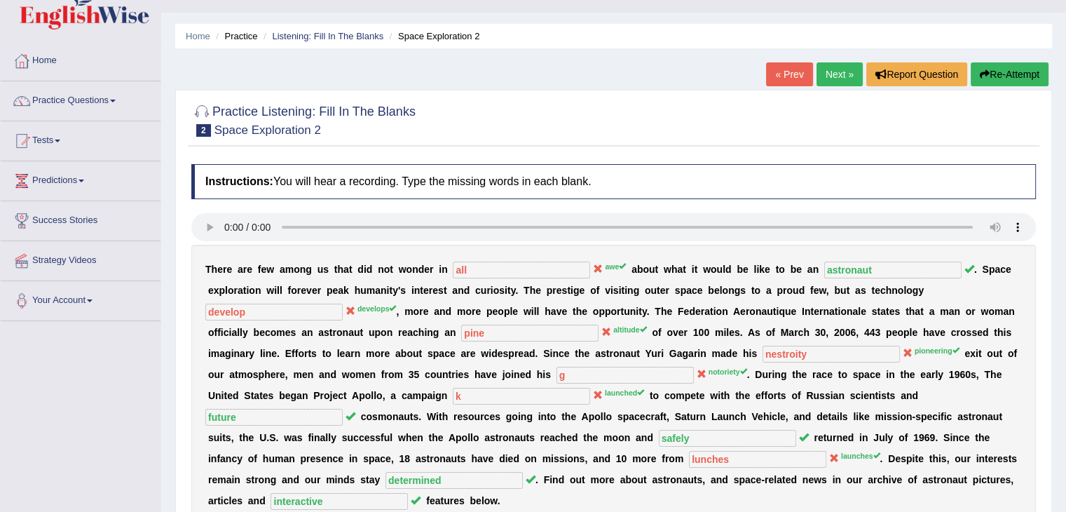
click at [844, 74] on link "Next »" at bounding box center [840, 74] width 46 height 24
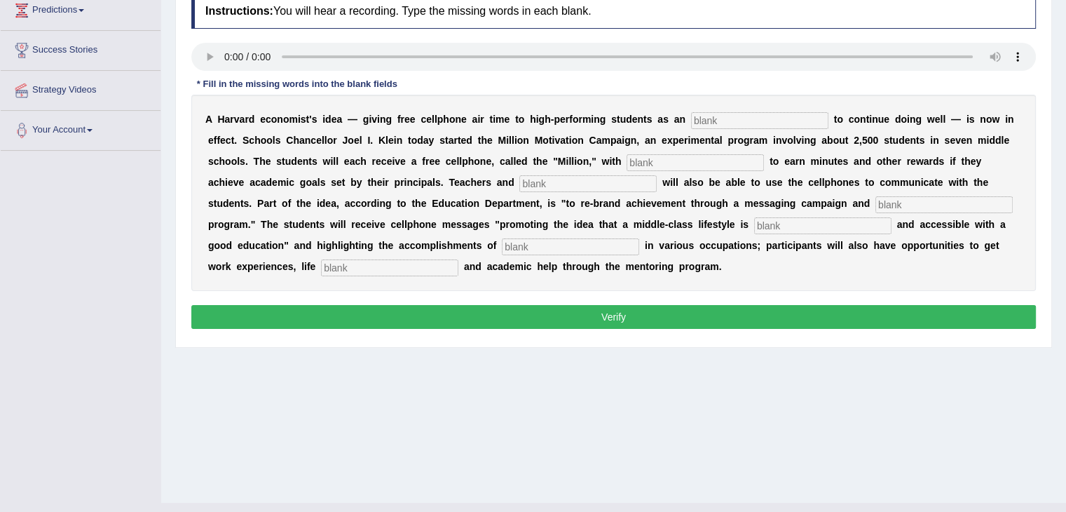
scroll to position [224, 0]
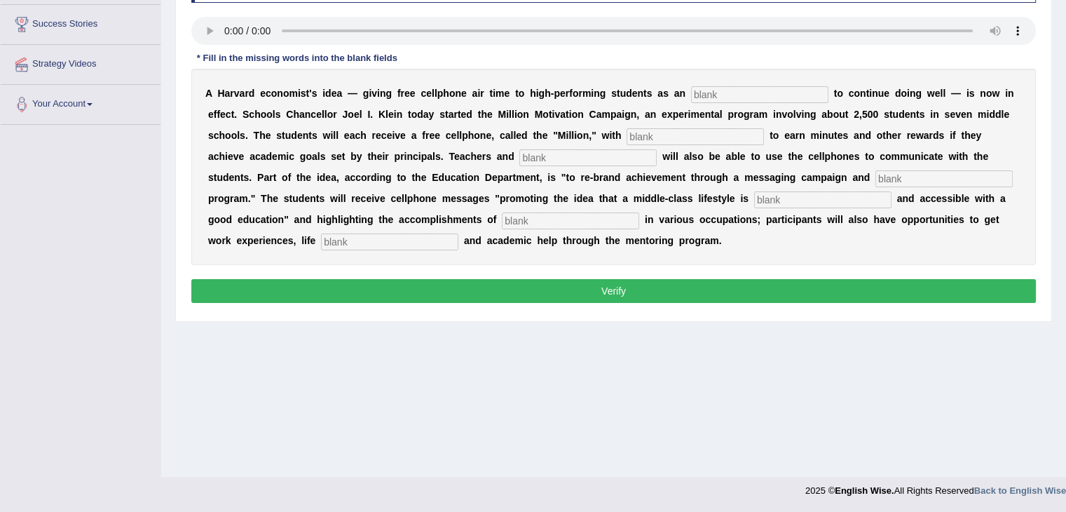
click at [365, 236] on input "text" at bounding box center [389, 241] width 137 height 17
type input "coaching"
click at [707, 93] on input "text" at bounding box center [759, 94] width 137 height 17
type input "incentive"
click at [680, 137] on input "text" at bounding box center [695, 136] width 137 height 17
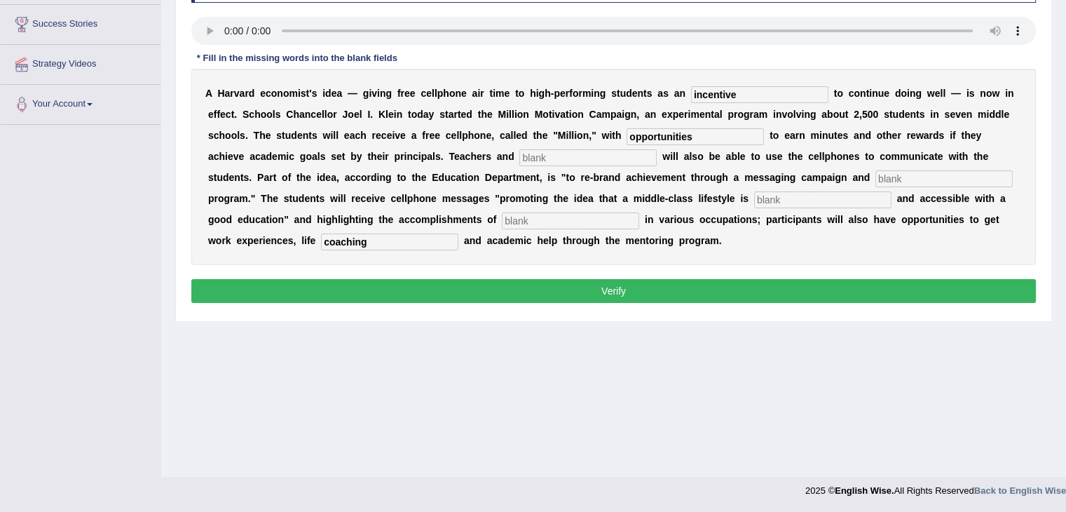
type input "opportunities"
click at [614, 161] on input "text" at bounding box center [587, 157] width 137 height 17
type input "ministraces"
click at [918, 179] on input "text" at bounding box center [944, 178] width 137 height 17
type input "materving"
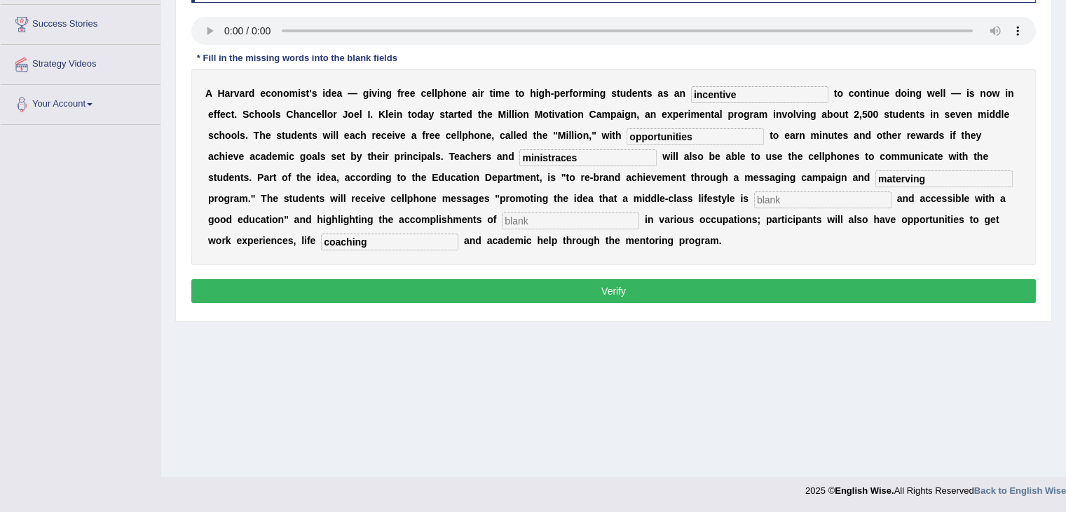
click at [832, 203] on input "text" at bounding box center [822, 199] width 137 height 17
type input "diserable"
click at [613, 222] on input "text" at bounding box center [570, 220] width 137 height 17
type input "professional"
click at [626, 291] on button "Verify" at bounding box center [613, 291] width 845 height 24
